Goal: Task Accomplishment & Management: Complete application form

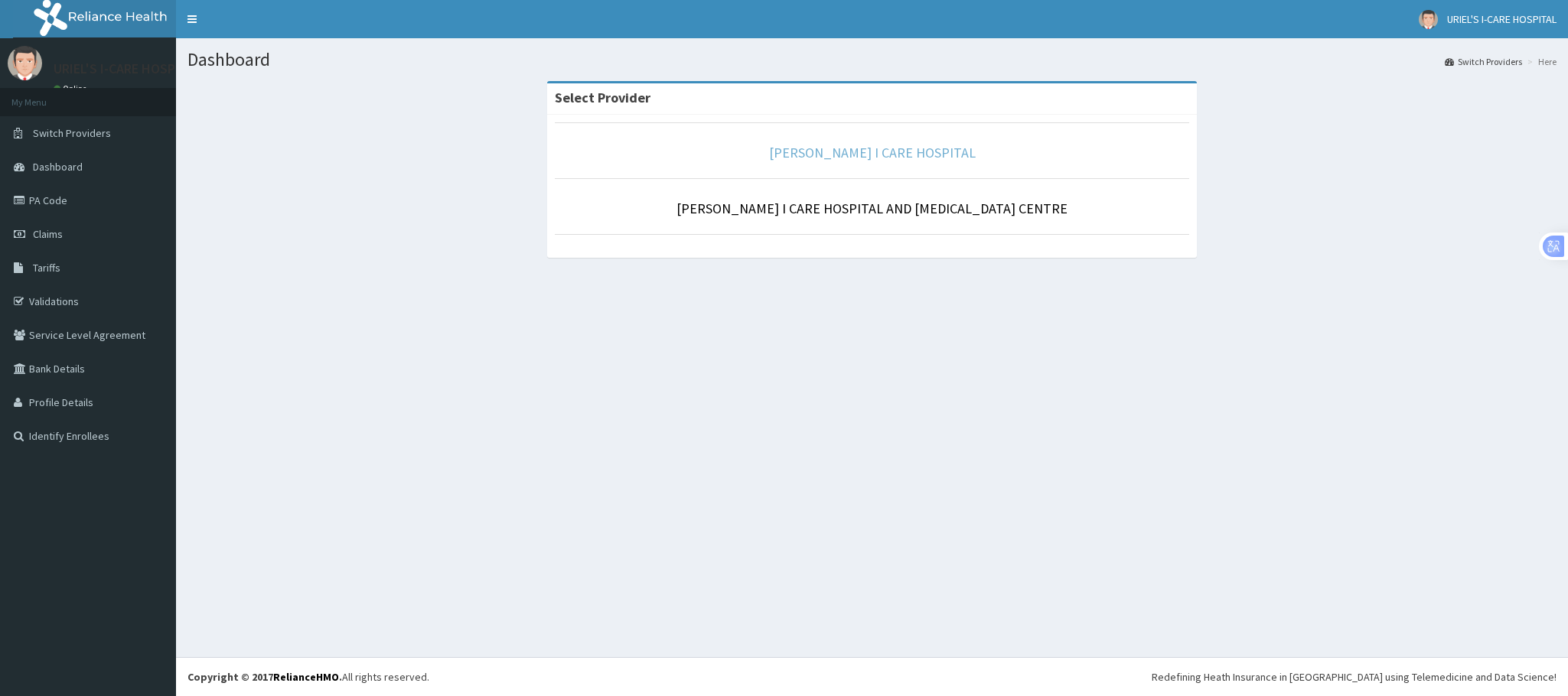
click at [859, 158] on link "[PERSON_NAME] I CARE HOSPITAL" at bounding box center [872, 153] width 207 height 18
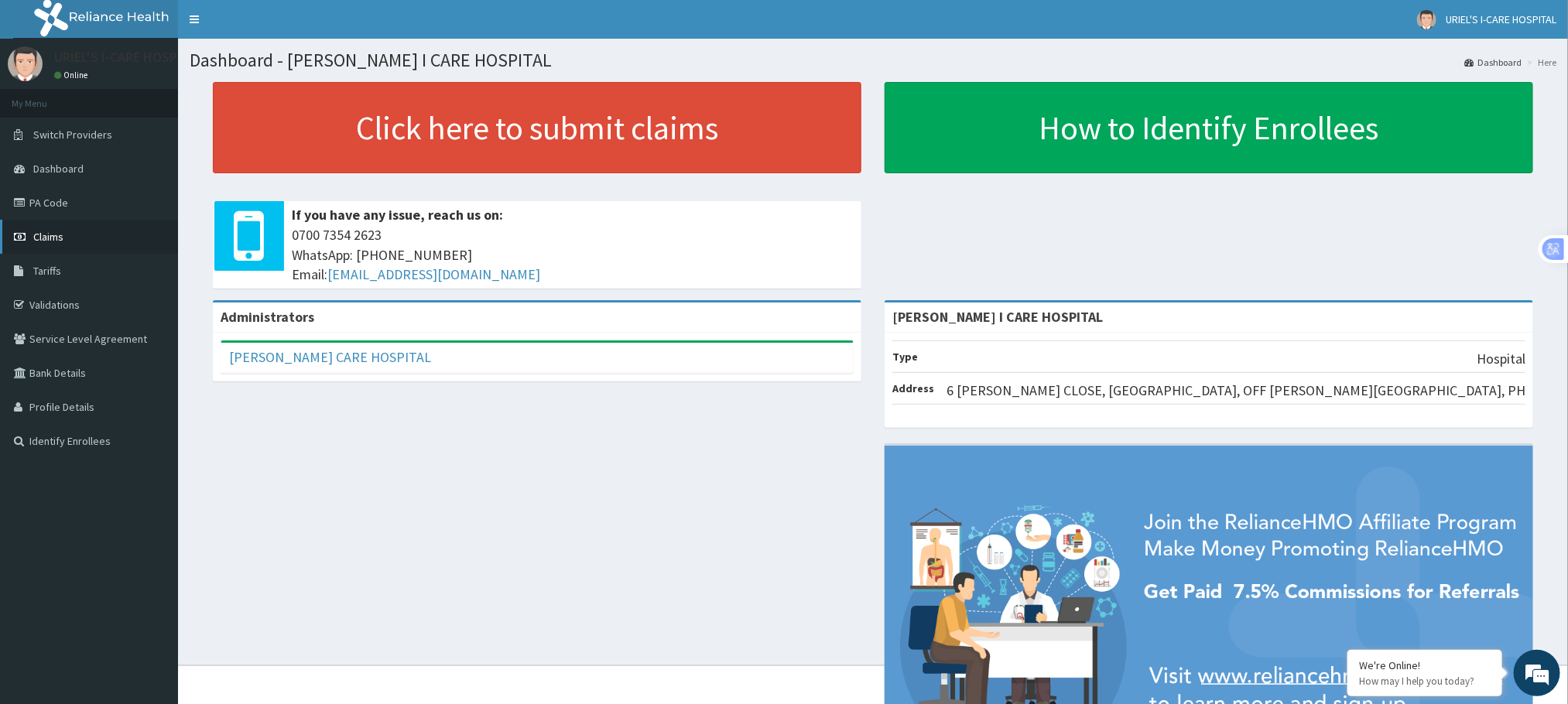
click at [65, 240] on link "Claims" at bounding box center [89, 236] width 178 height 34
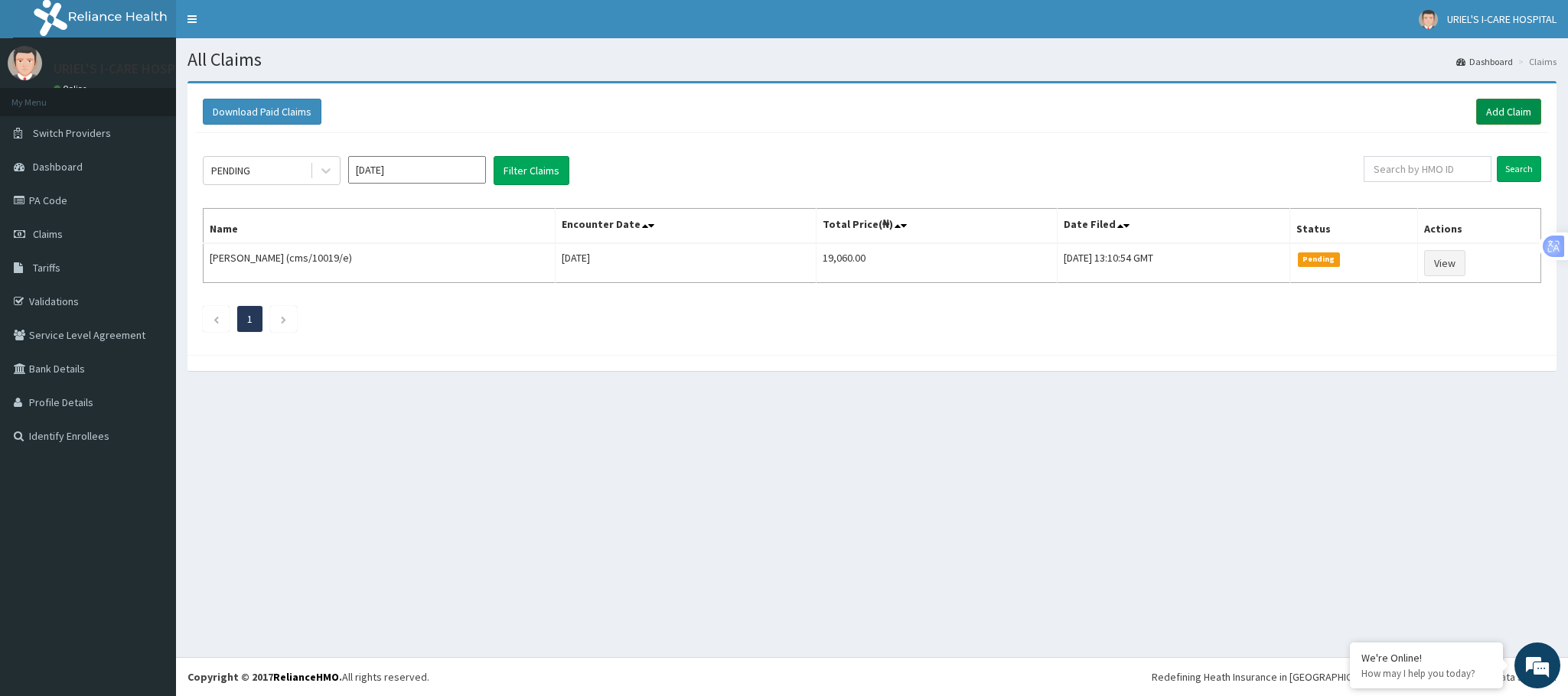
click at [1501, 106] on link "Add Claim" at bounding box center [1508, 112] width 65 height 26
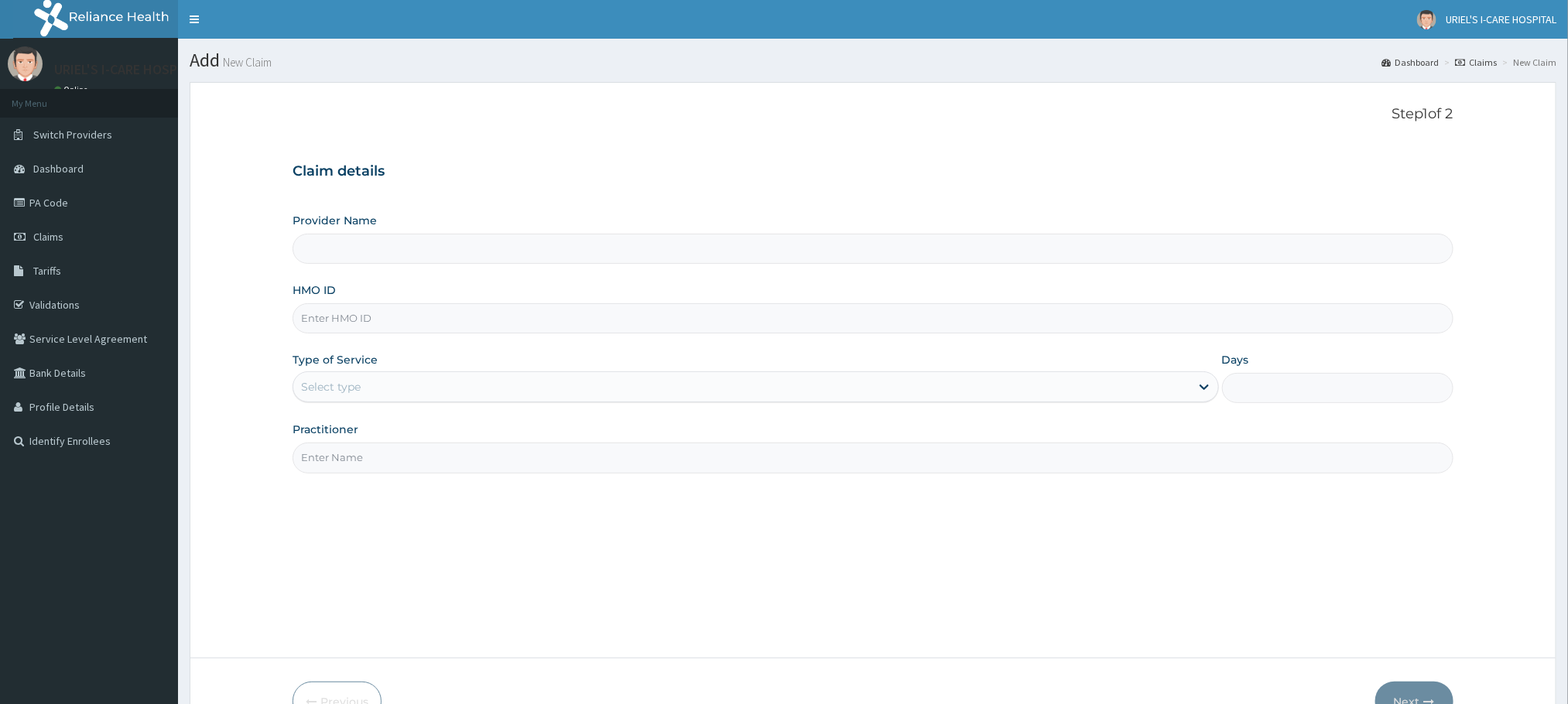
click at [392, 316] on input "HMO ID" at bounding box center [873, 318] width 1161 height 30
type input "[PERSON_NAME] I CARE HOSPITAL"
type input "cms/10019/f"
click at [426, 387] on div "Select type" at bounding box center [741, 387] width 896 height 25
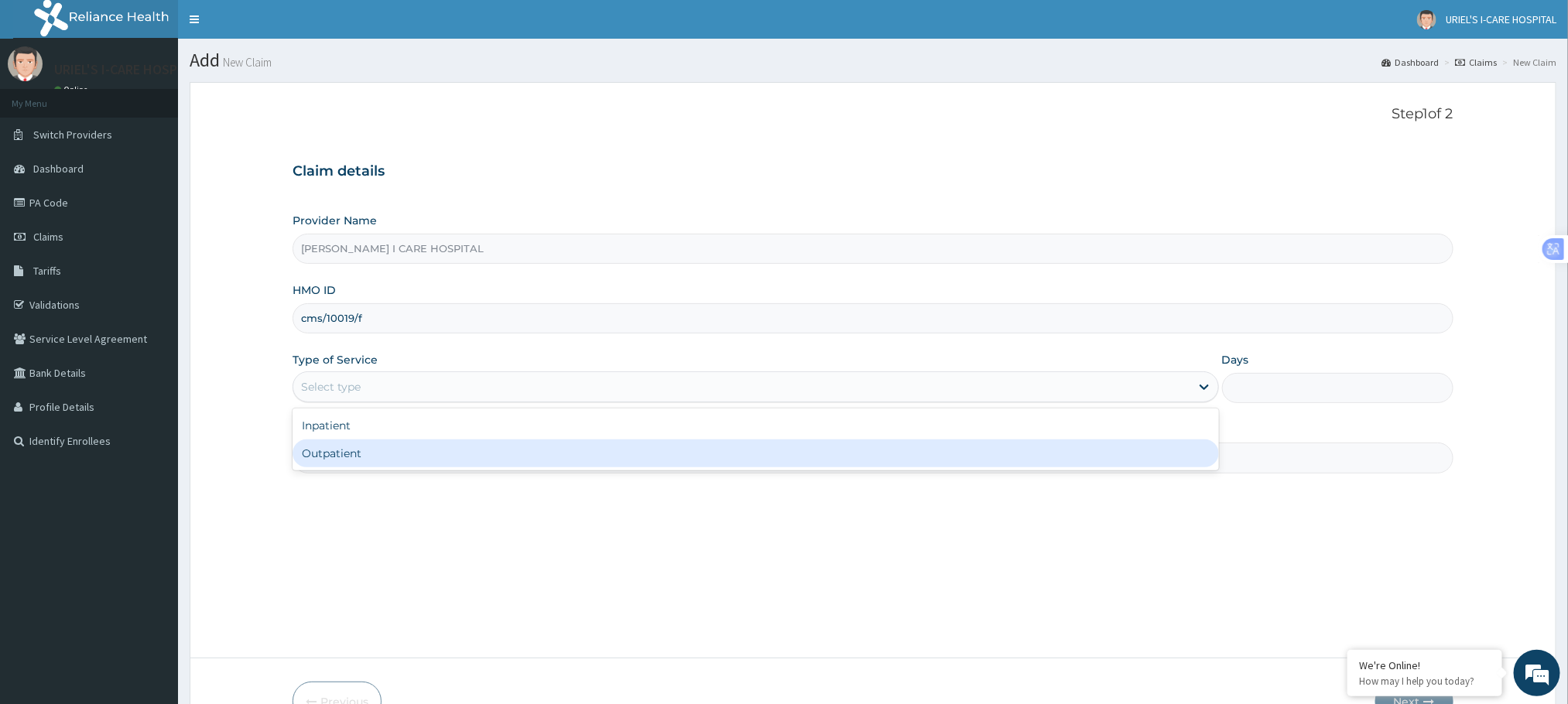
click at [399, 453] on div "Outpatient" at bounding box center [756, 453] width 926 height 28
click at [399, 453] on input "Practitioner" at bounding box center [873, 458] width 1161 height 30
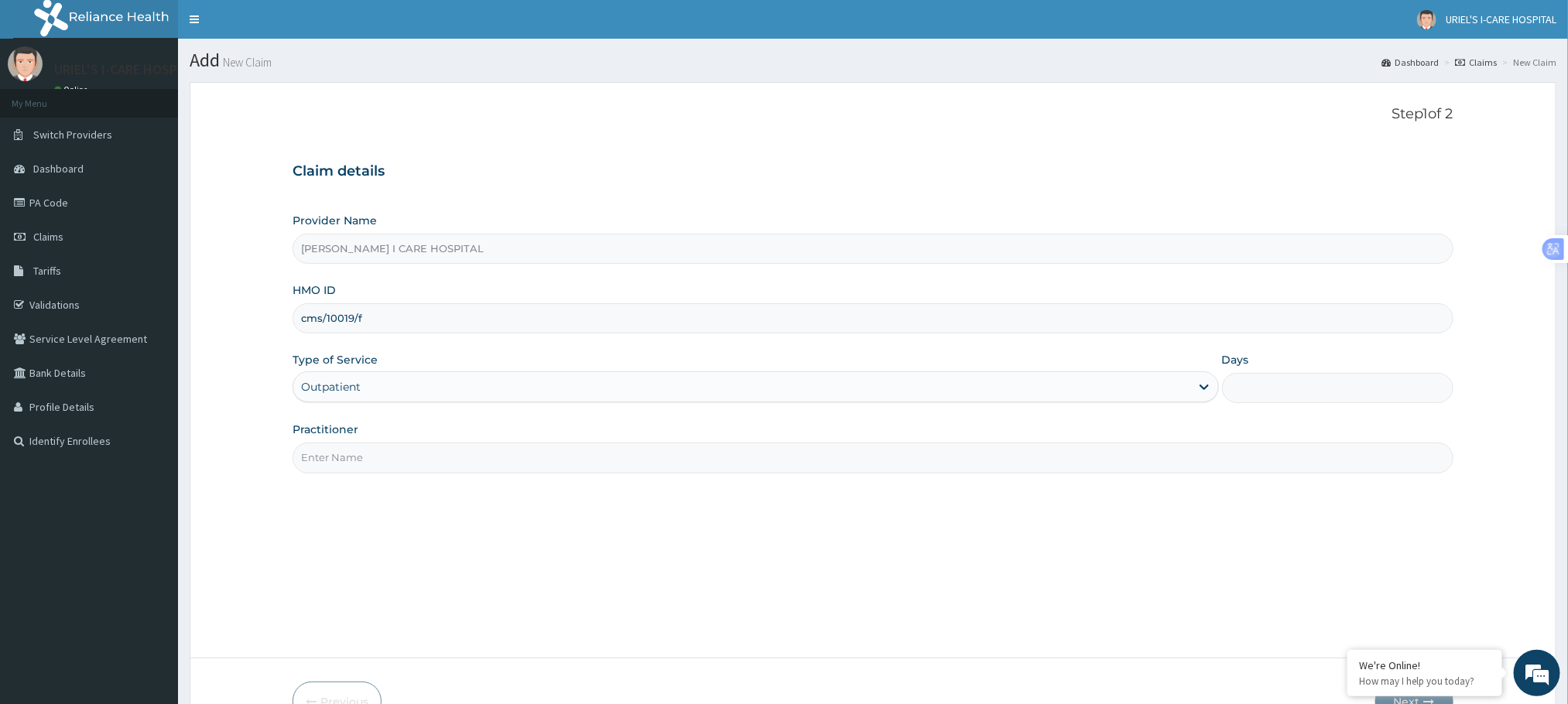
type input "1"
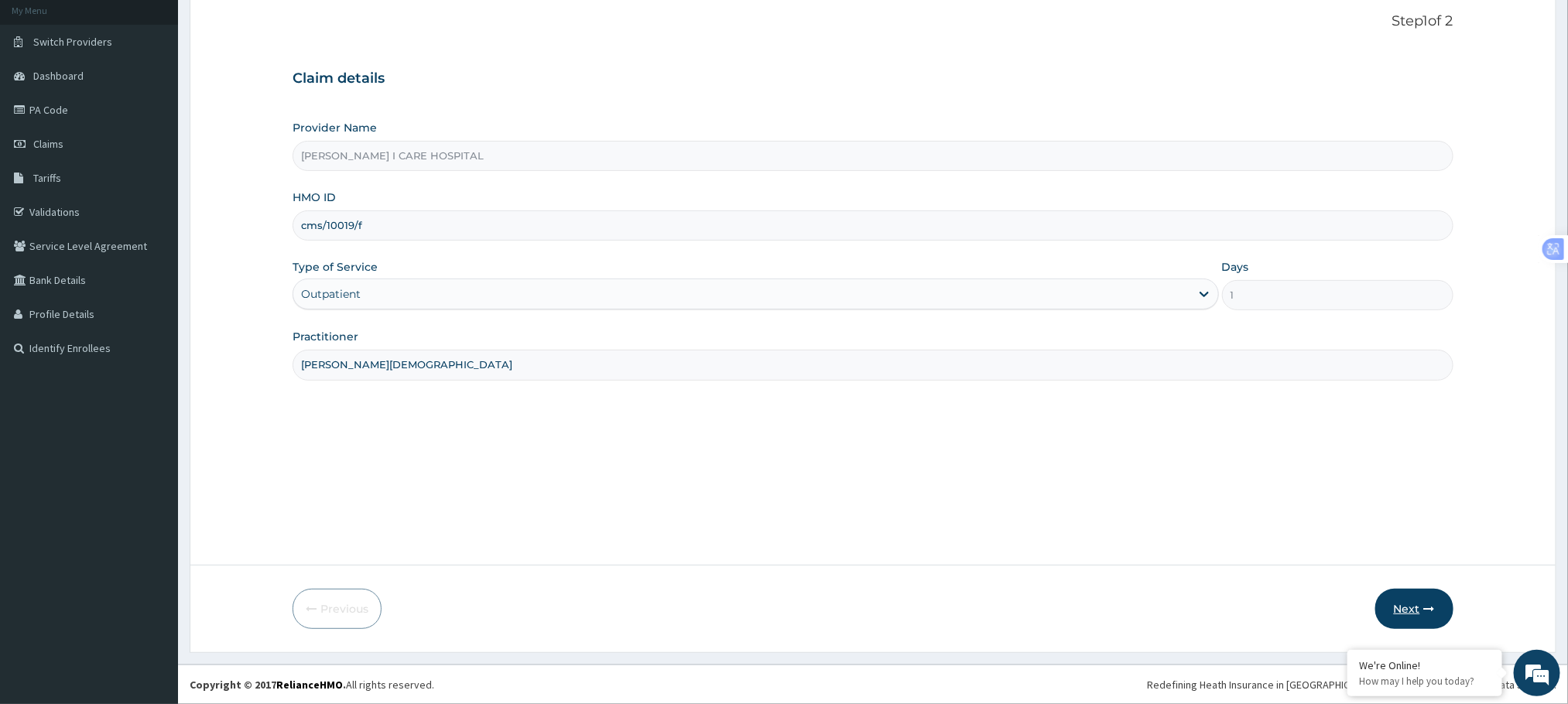
type input "[PERSON_NAME][DEMOGRAPHIC_DATA]"
click at [1404, 595] on button "Next" at bounding box center [1414, 609] width 78 height 40
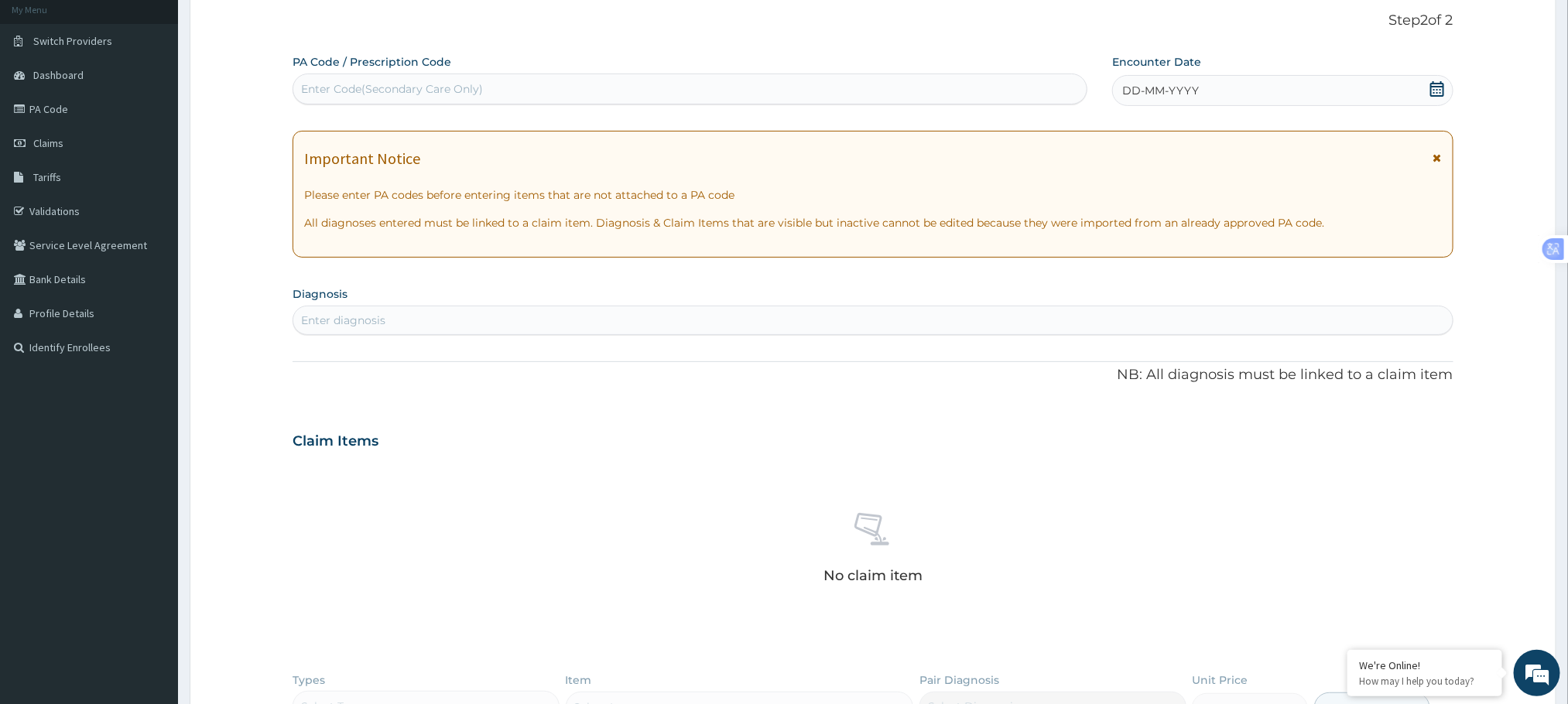
scroll to position [0, 0]
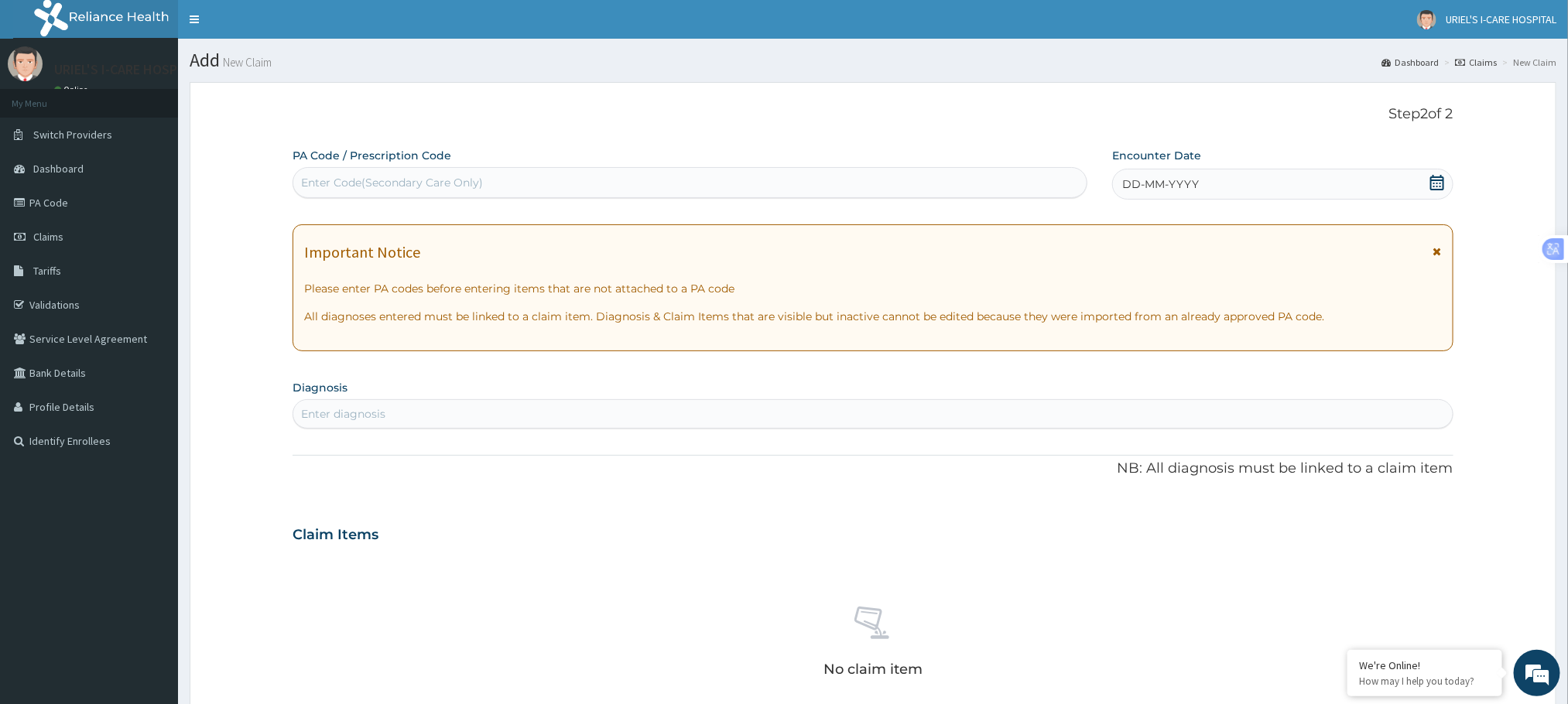
click at [1435, 184] on icon at bounding box center [1437, 182] width 15 height 15
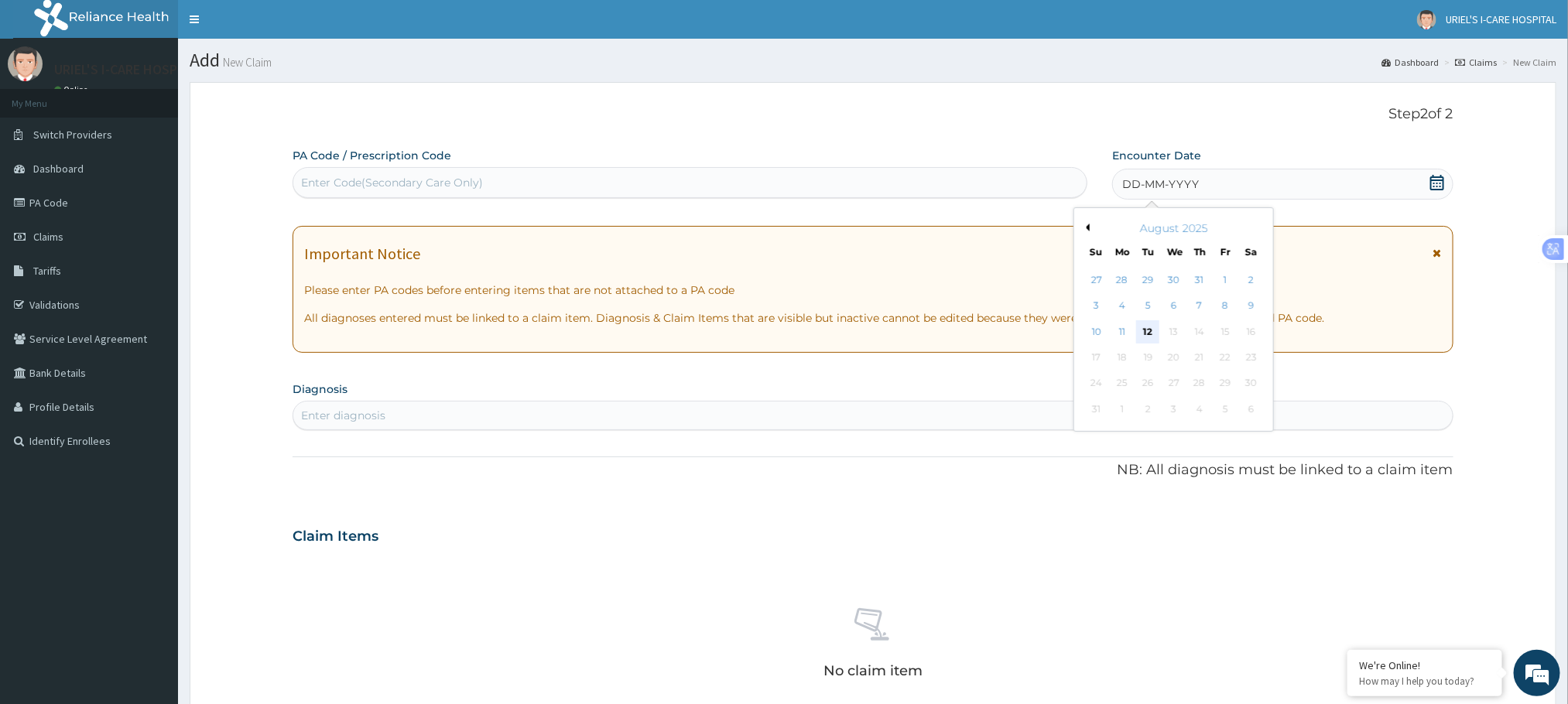
click at [1151, 337] on div "12" at bounding box center [1149, 332] width 24 height 24
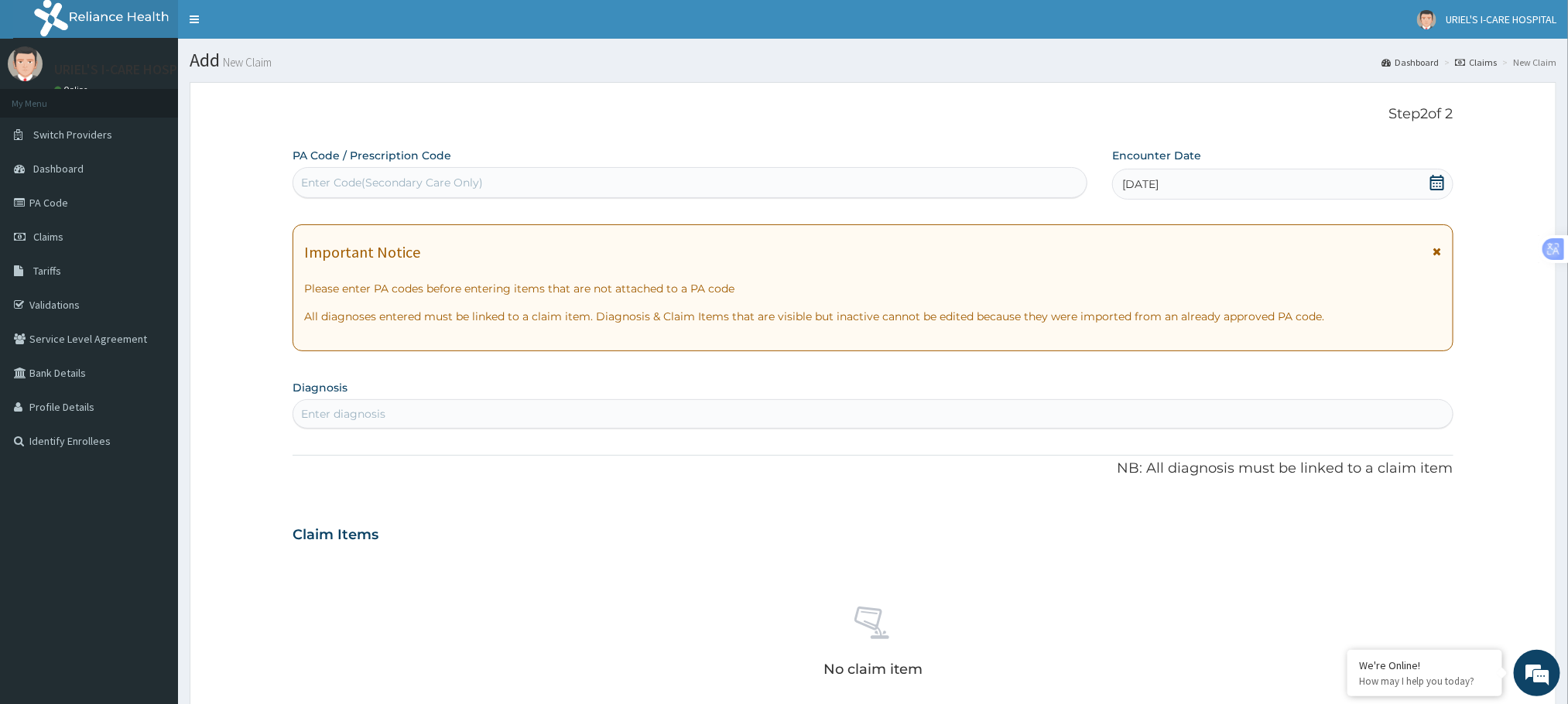
click at [526, 416] on div "Enter diagnosis" at bounding box center [873, 414] width 1159 height 25
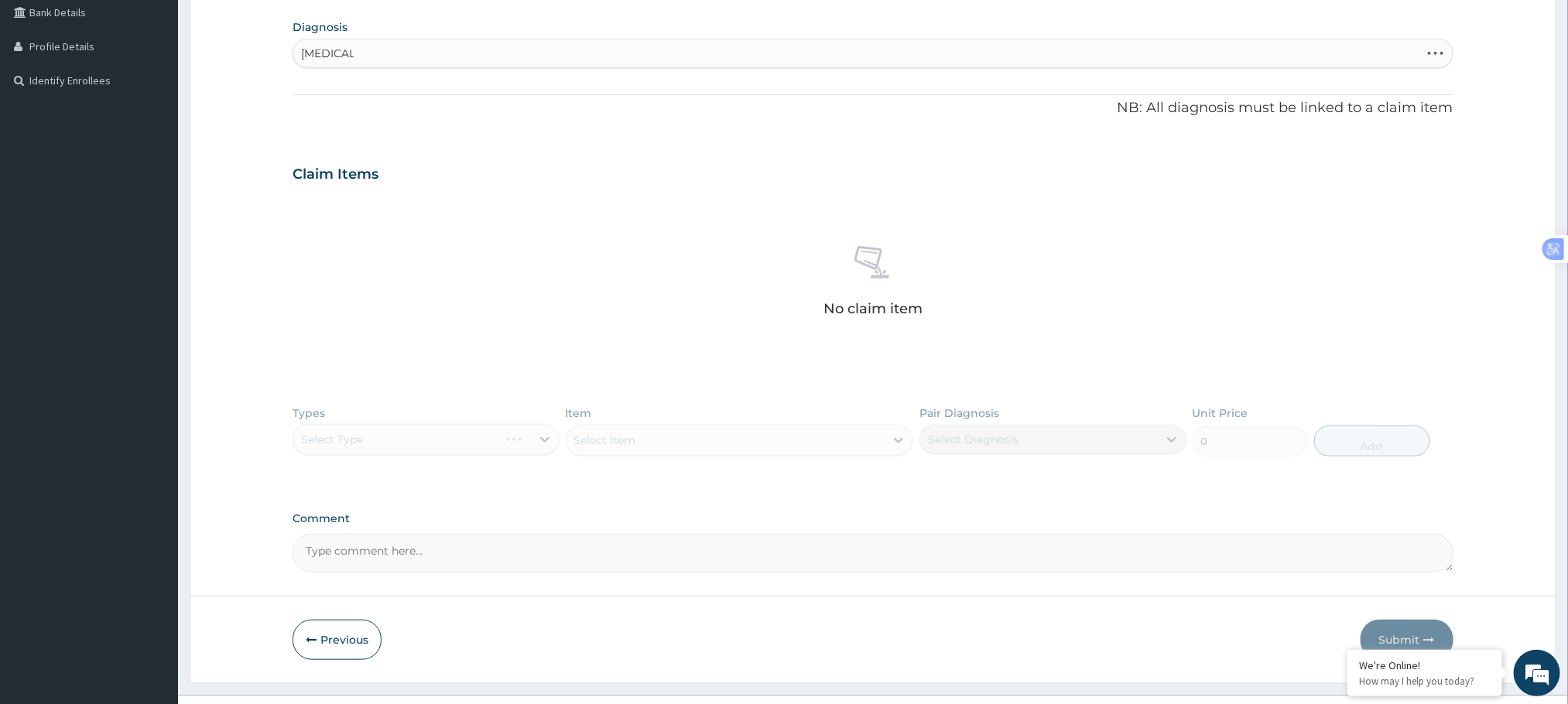
scroll to position [377, 0]
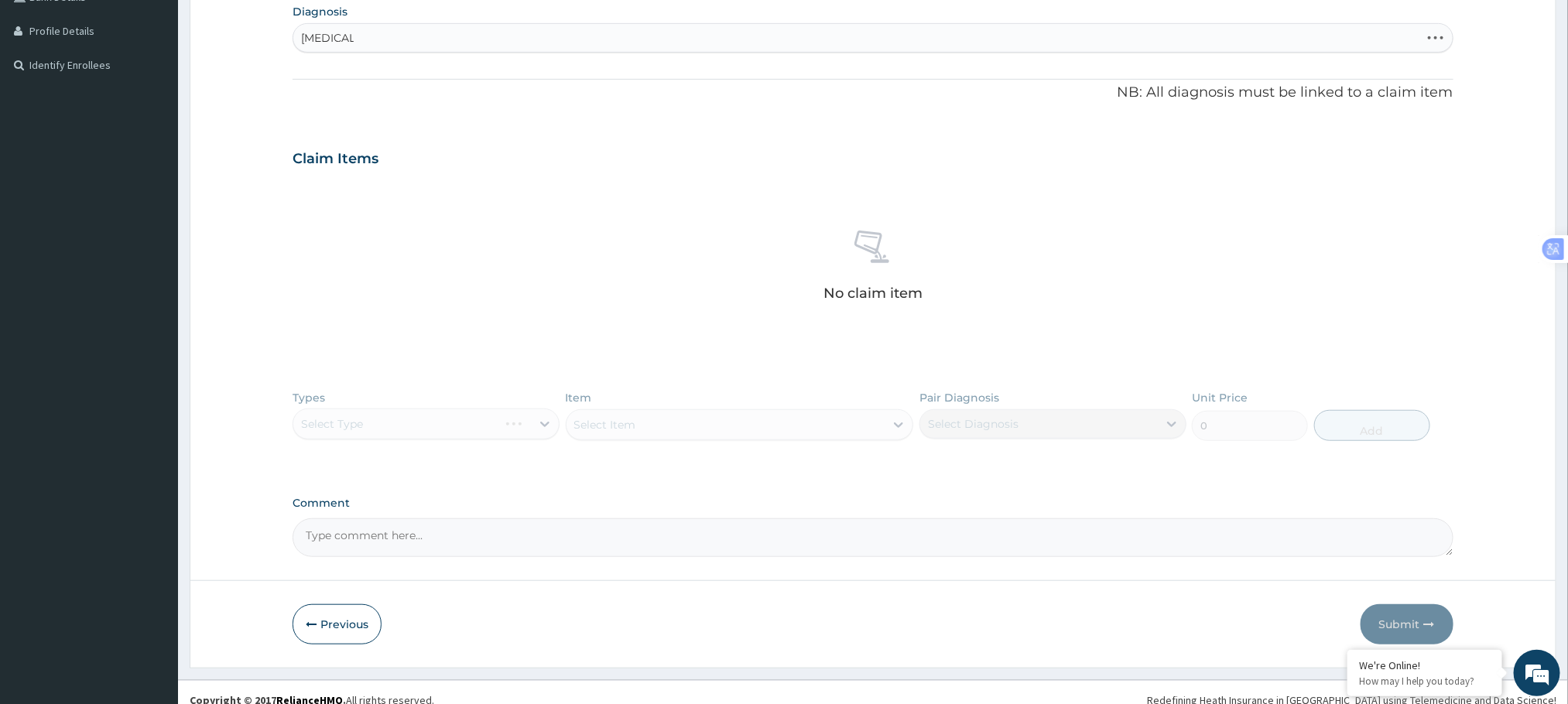
click at [607, 33] on div "[MEDICAL_DATA] [MEDICAL_DATA]" at bounding box center [857, 37] width 1126 height 25
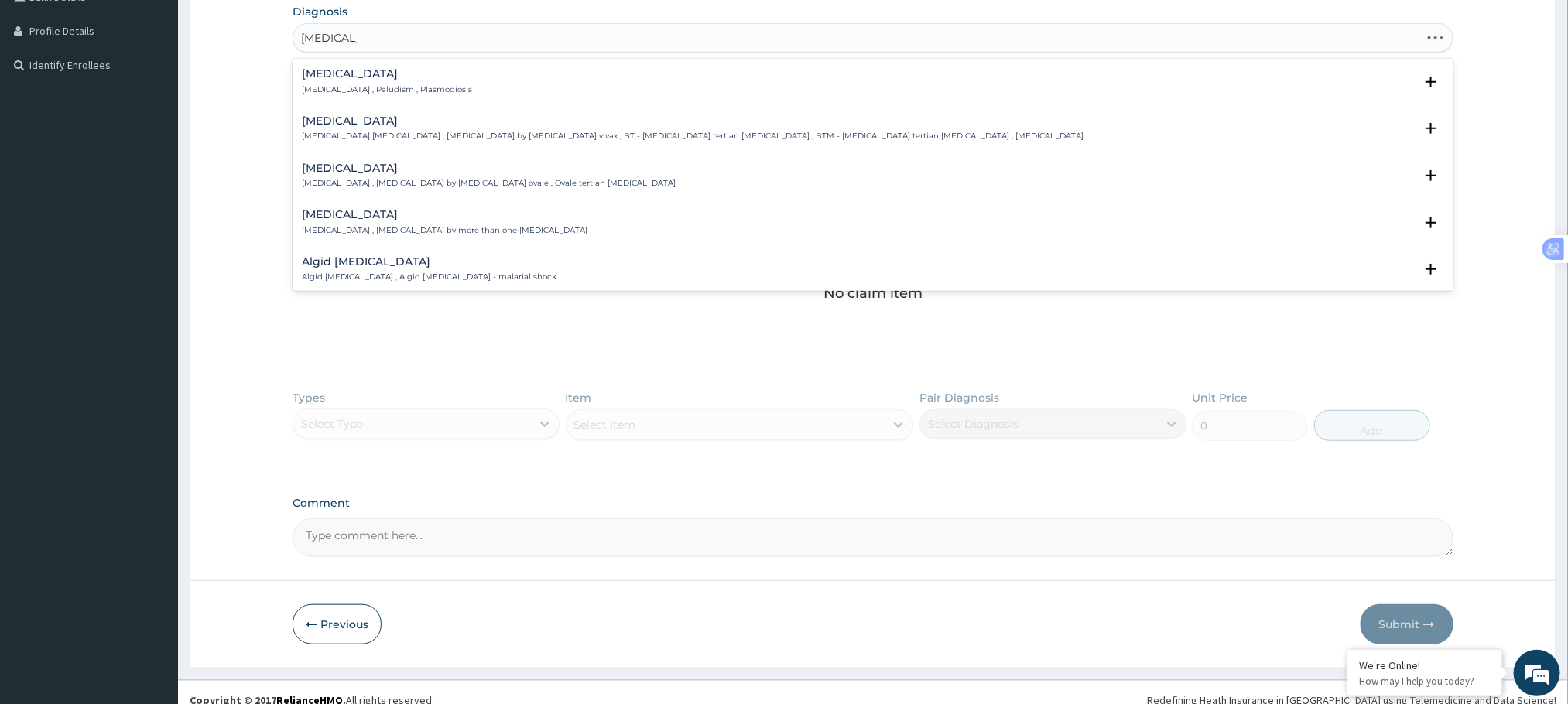
type input "[MEDICAL_DATA]"
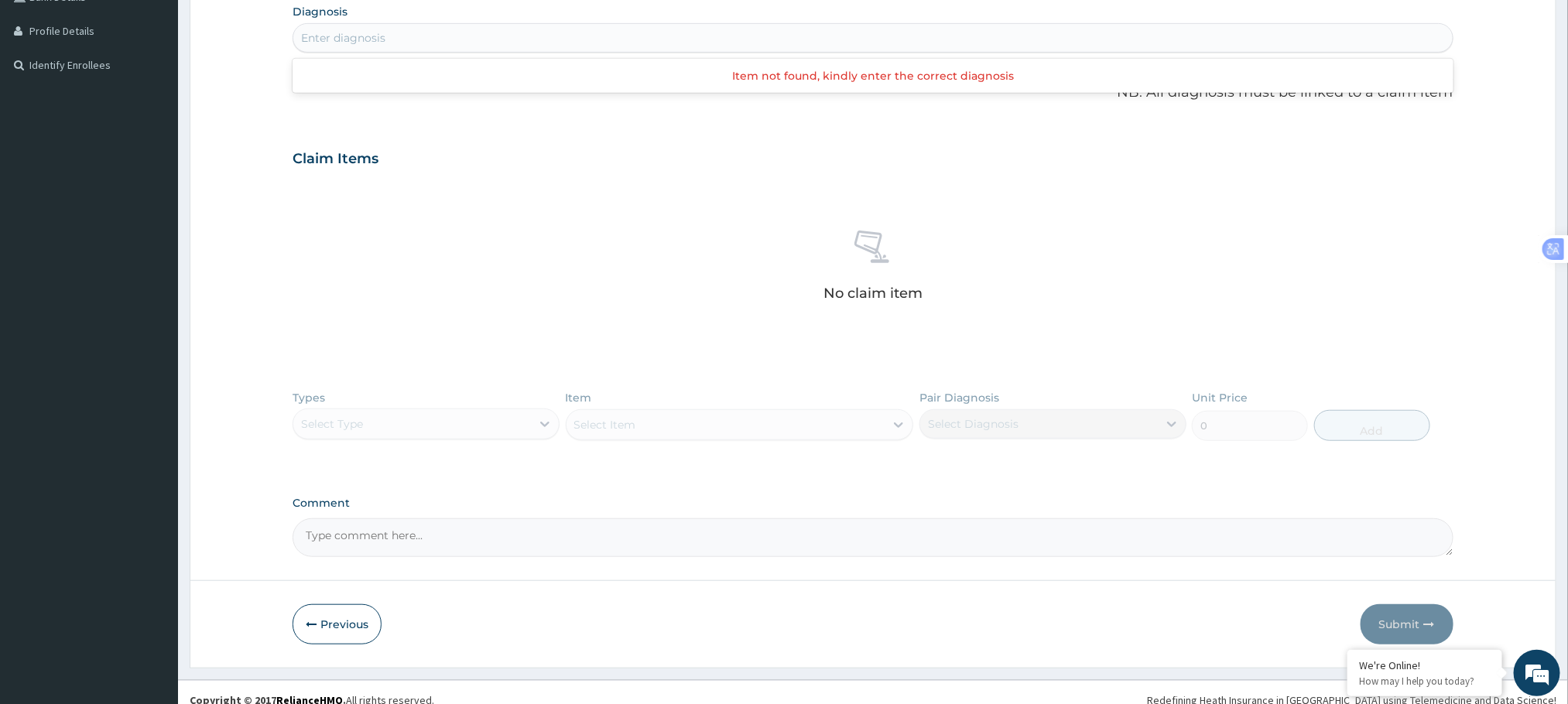
click at [602, 31] on div "Enter diagnosis" at bounding box center [873, 37] width 1159 height 25
